Goal: Information Seeking & Learning: Learn about a topic

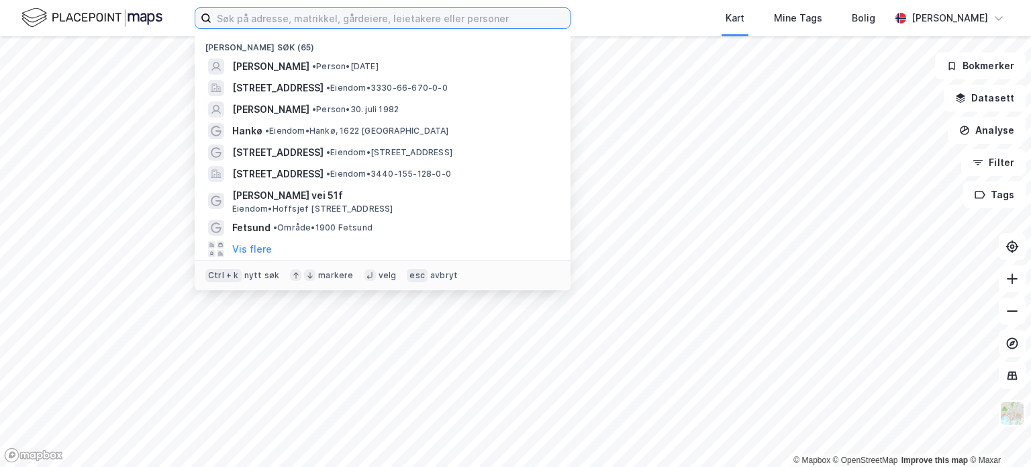
drag, startPoint x: 339, startPoint y: 26, endPoint x: 346, endPoint y: 21, distance: 8.6
click at [340, 21] on input at bounding box center [390, 18] width 359 height 20
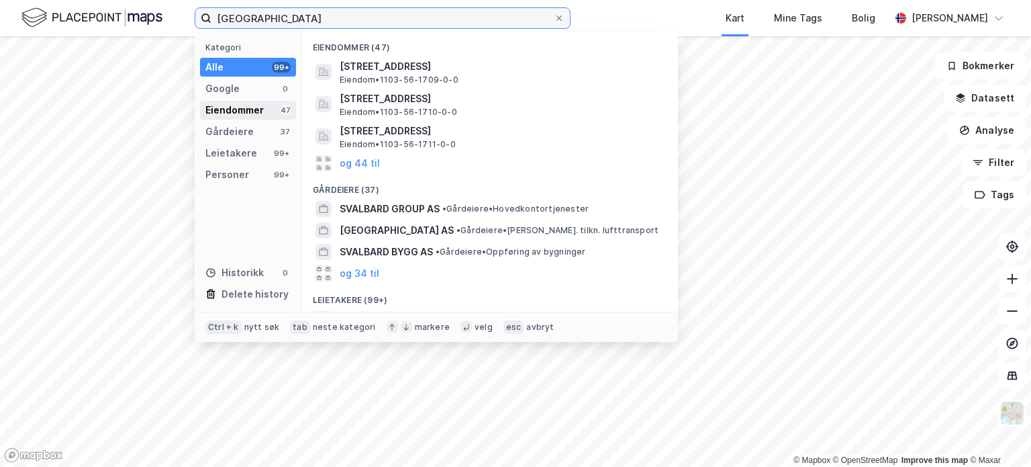
type input "[GEOGRAPHIC_DATA]"
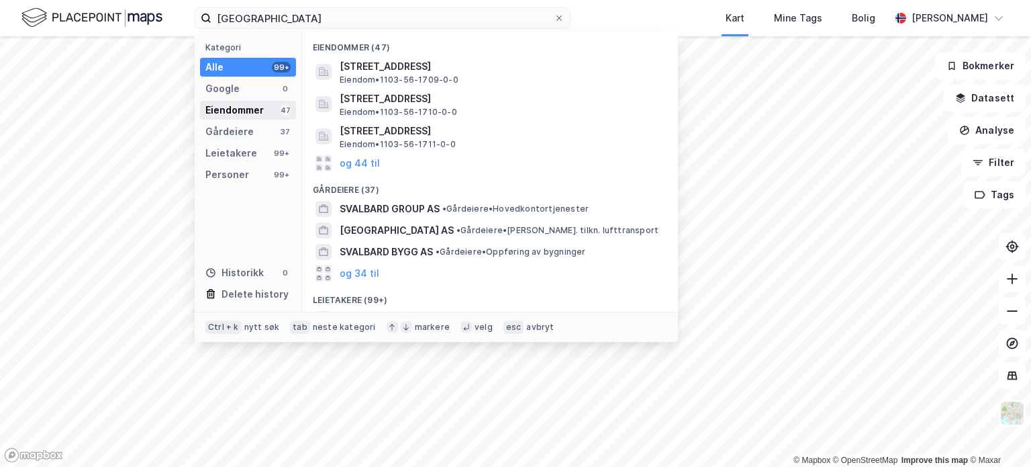
click at [247, 116] on div "Eiendommer" at bounding box center [234, 110] width 58 height 16
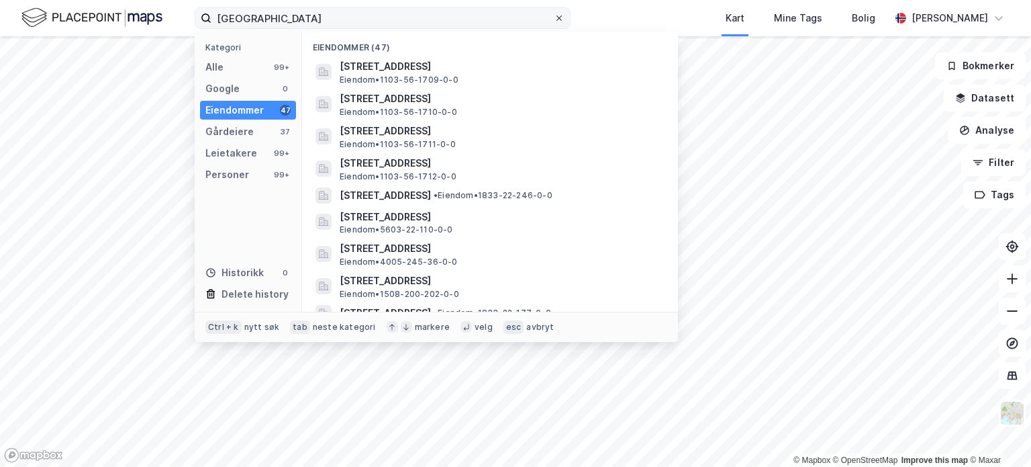
click at [559, 21] on icon at bounding box center [559, 18] width 8 height 8
click at [554, 21] on input "[GEOGRAPHIC_DATA]" at bounding box center [382, 18] width 342 height 20
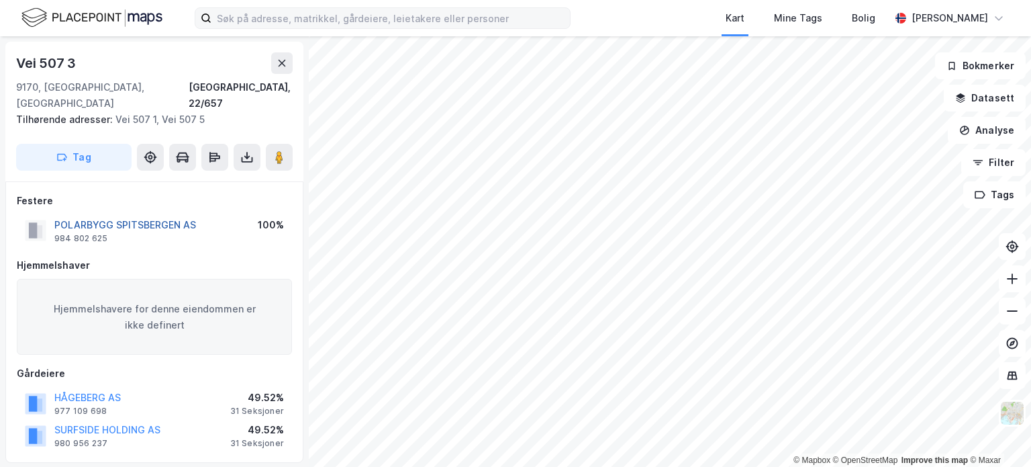
click at [0, 0] on button "POLARBYGG SPITSBERGEN AS" at bounding box center [0, 0] width 0 height 0
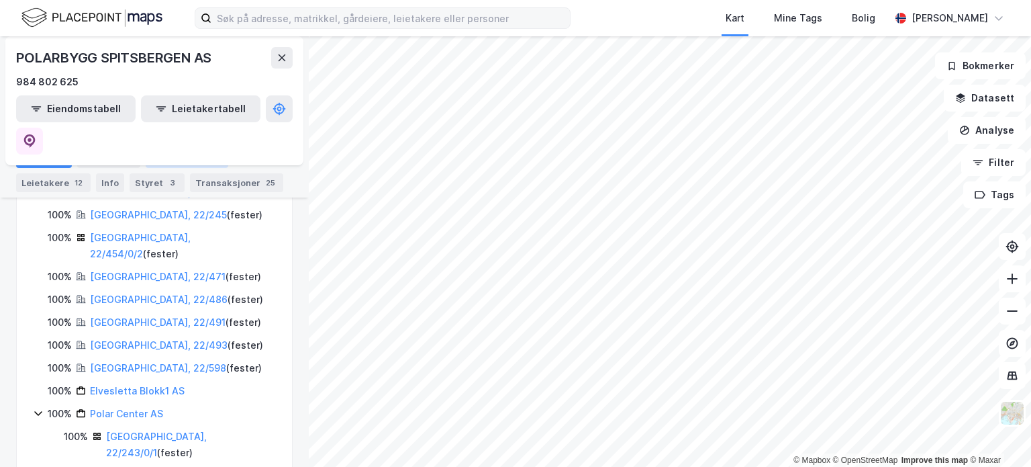
scroll to position [346, 0]
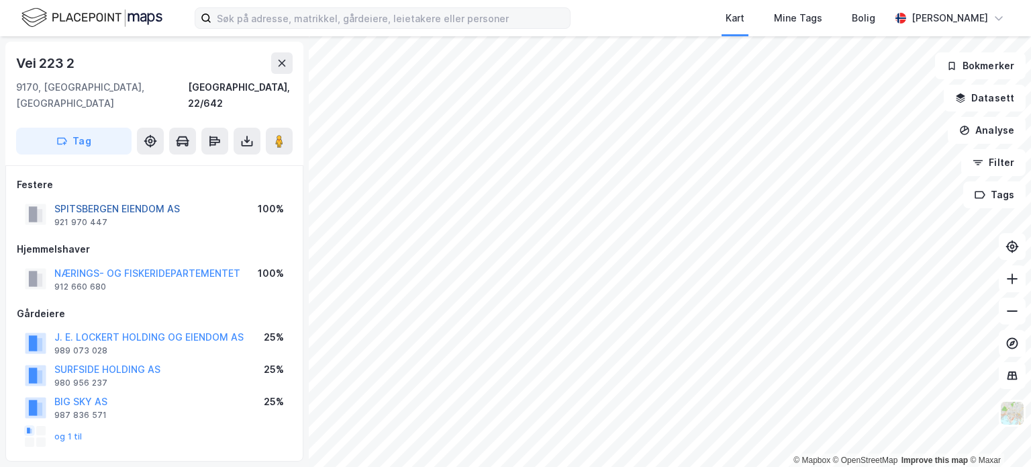
click at [0, 0] on button "SPITSBERGEN EIENDOM AS" at bounding box center [0, 0] width 0 height 0
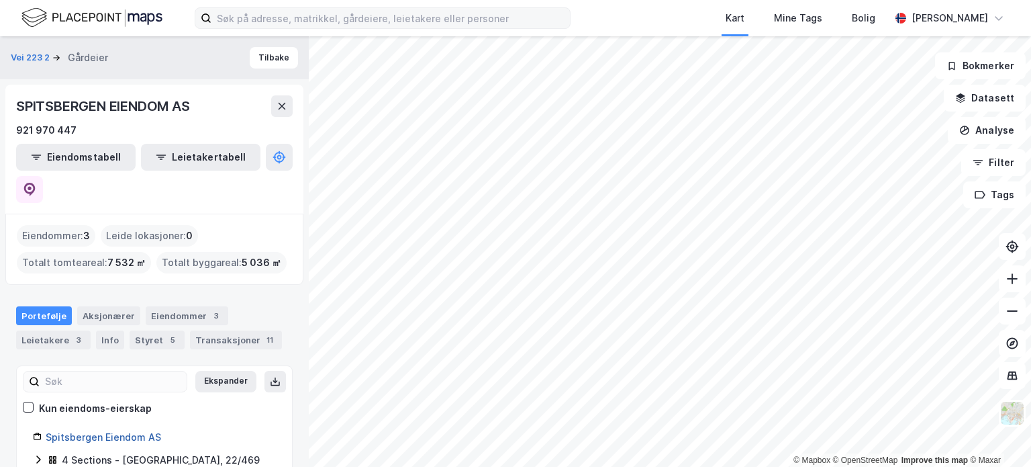
scroll to position [95, 0]
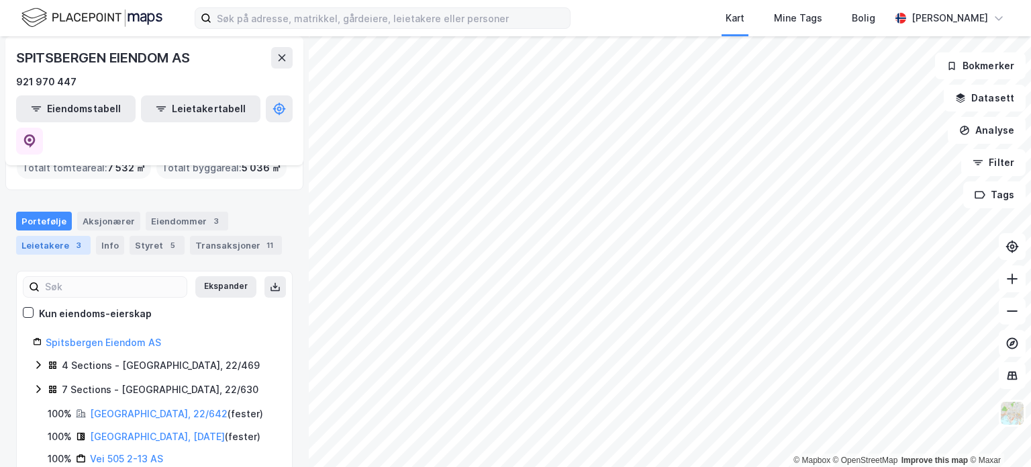
click at [56, 236] on div "Leietakere 3" at bounding box center [53, 245] width 75 height 19
